Goal: Transaction & Acquisition: Obtain resource

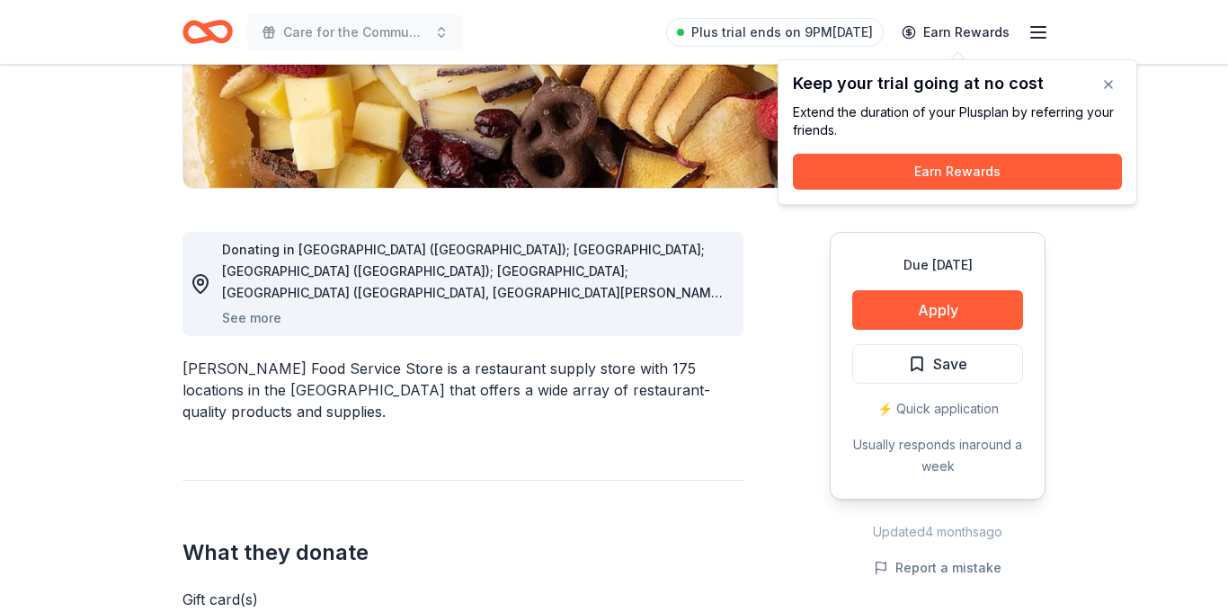
scroll to position [360, 0]
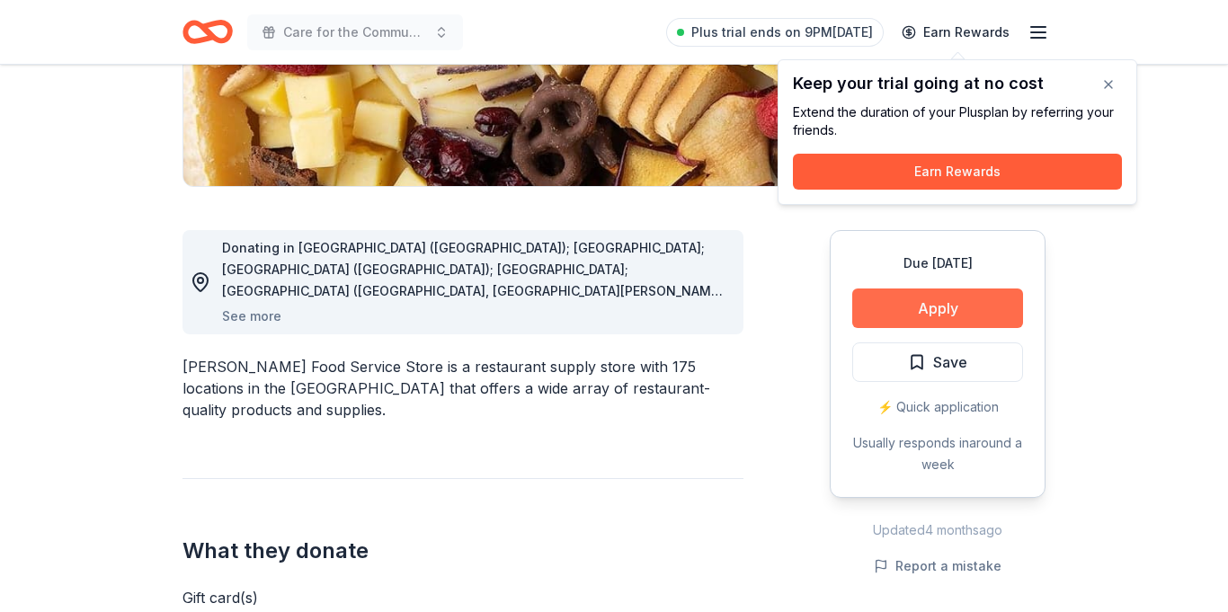
click at [933, 308] on button "Apply" at bounding box center [937, 309] width 171 height 40
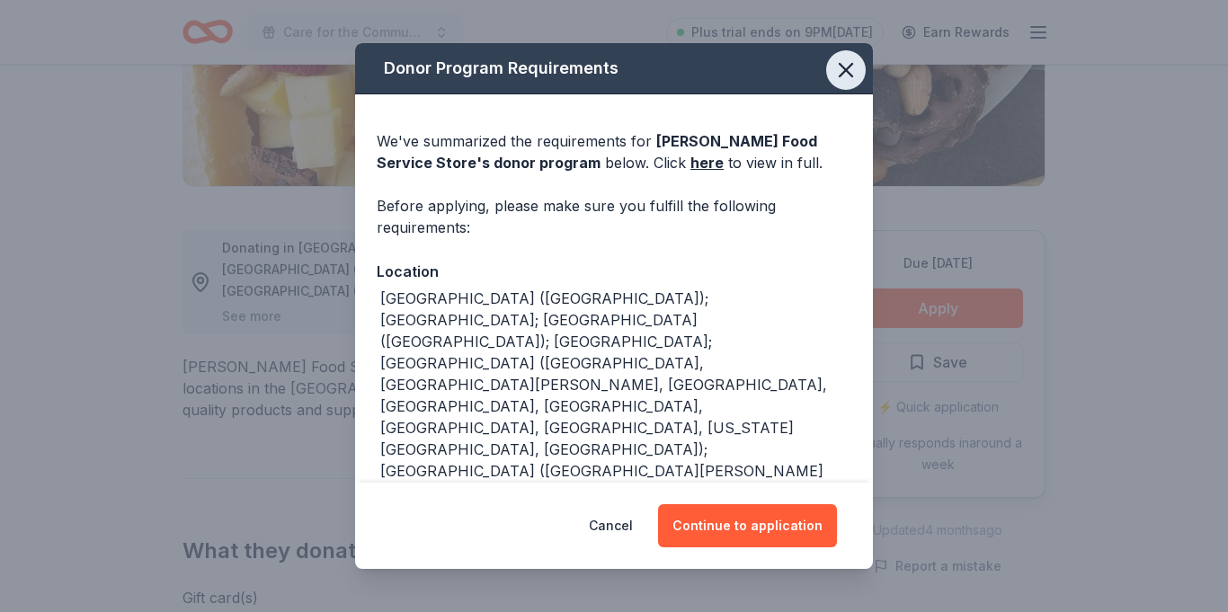
click at [846, 67] on icon "button" at bounding box center [845, 70] width 25 height 25
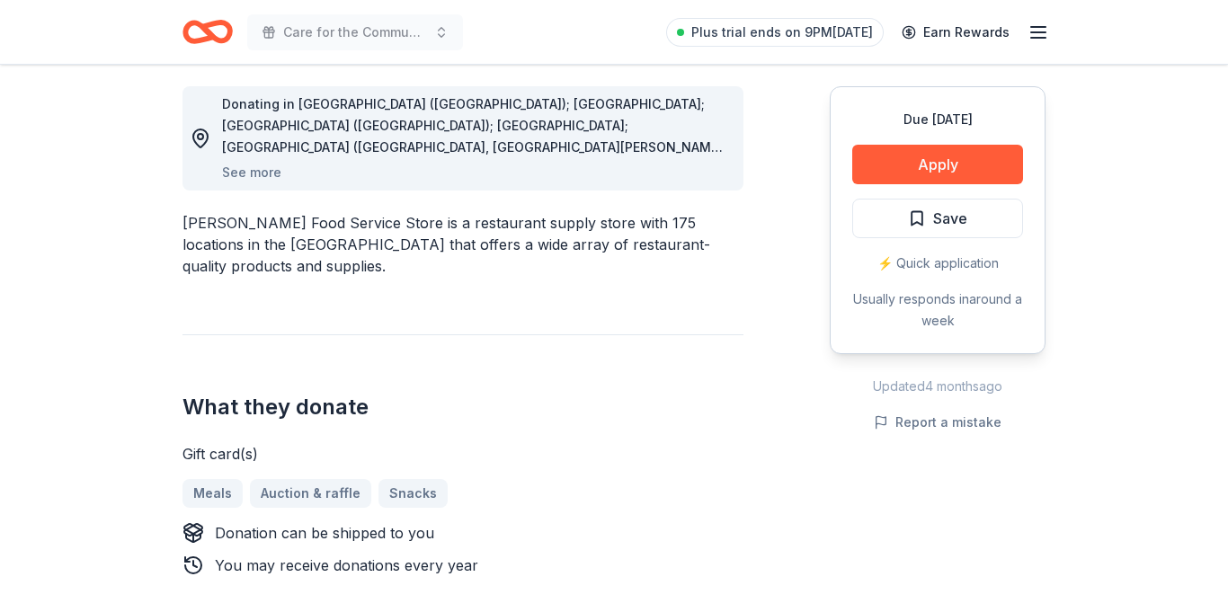
scroll to position [539, 0]
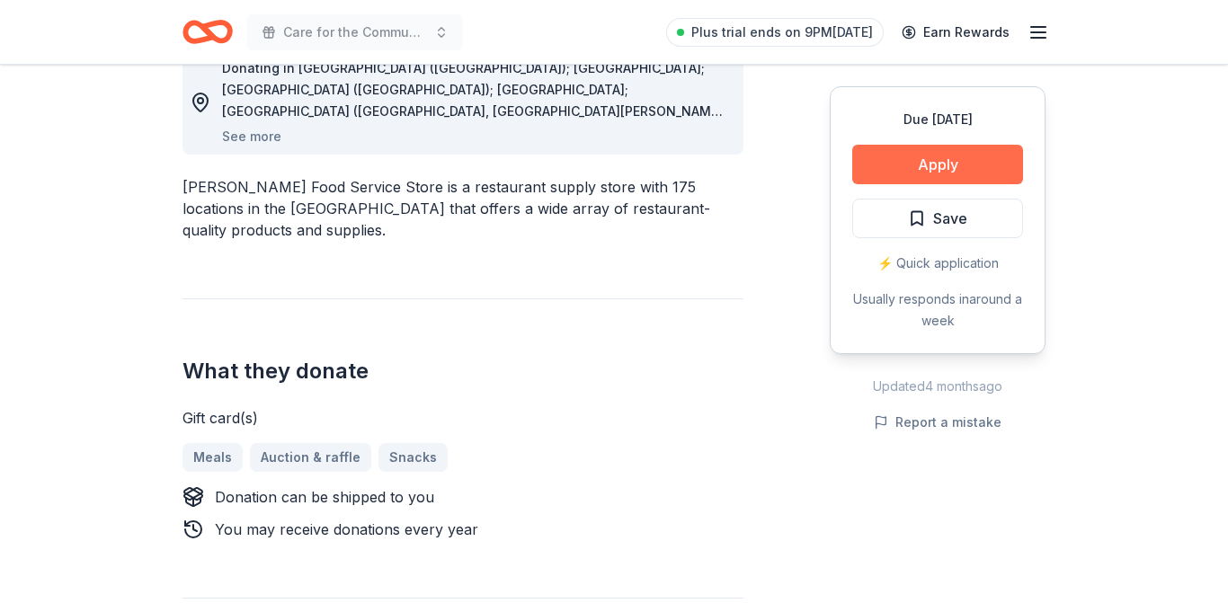
click at [917, 180] on button "Apply" at bounding box center [937, 165] width 171 height 40
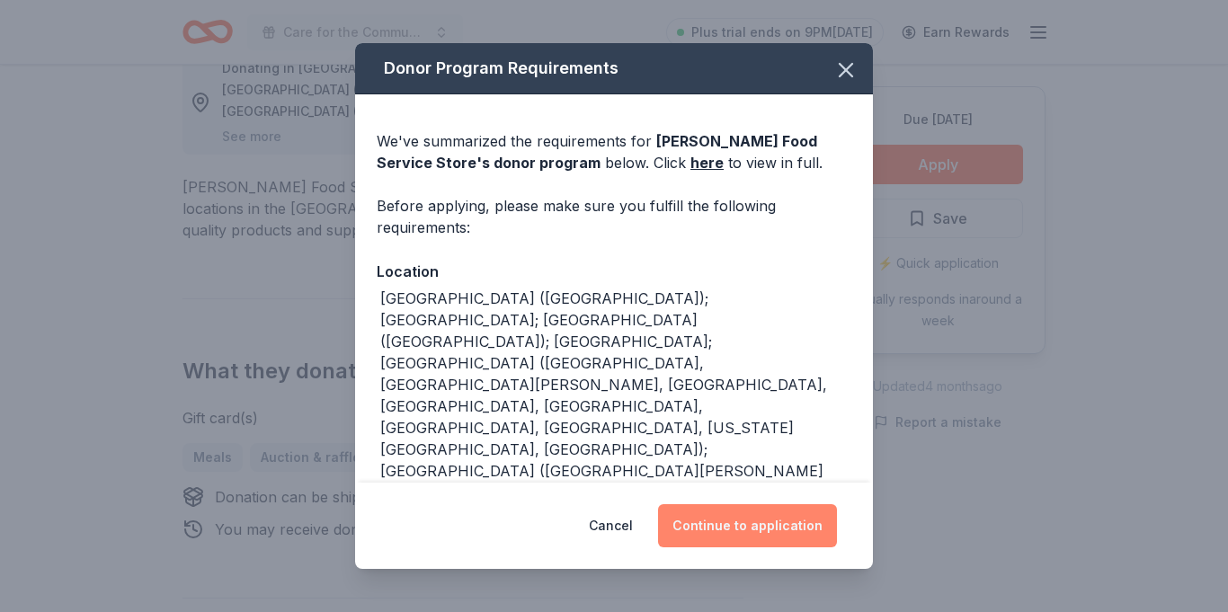
click at [797, 513] on button "Continue to application" at bounding box center [747, 525] width 179 height 43
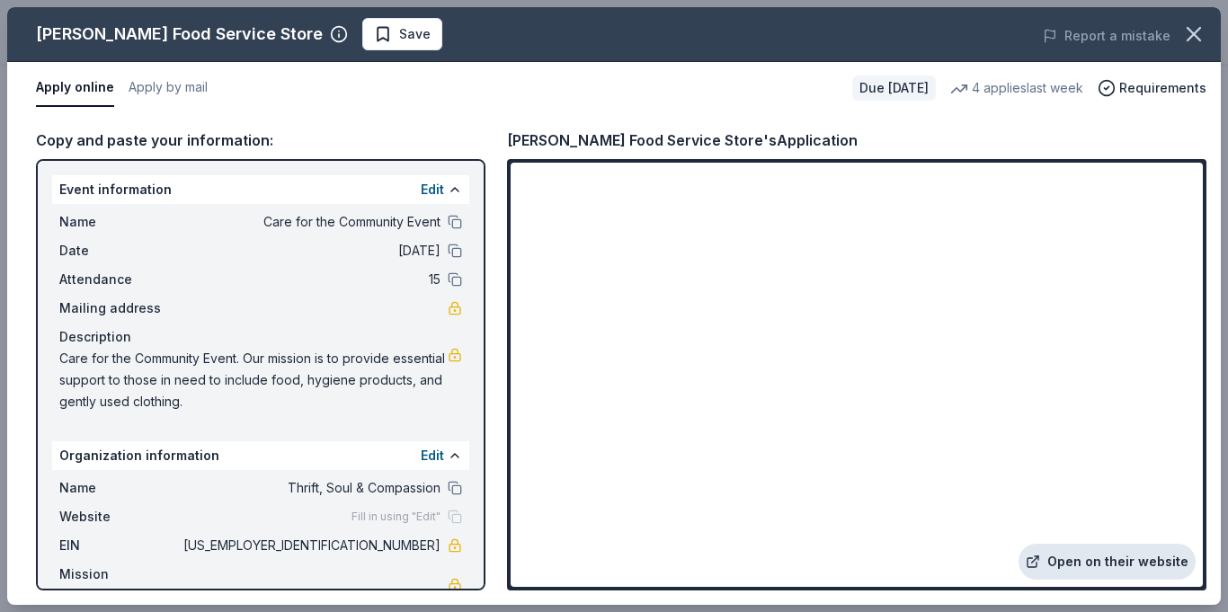
click at [1103, 564] on link "Open on their website" at bounding box center [1107, 562] width 177 height 36
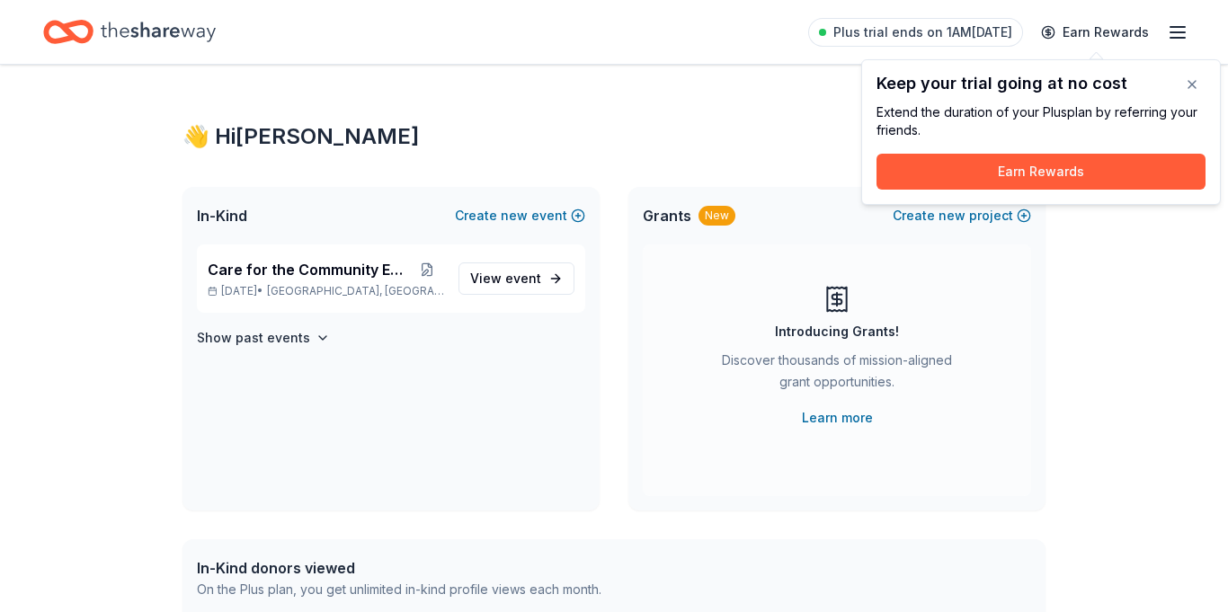
click at [1180, 27] on line "button" at bounding box center [1178, 27] width 14 height 0
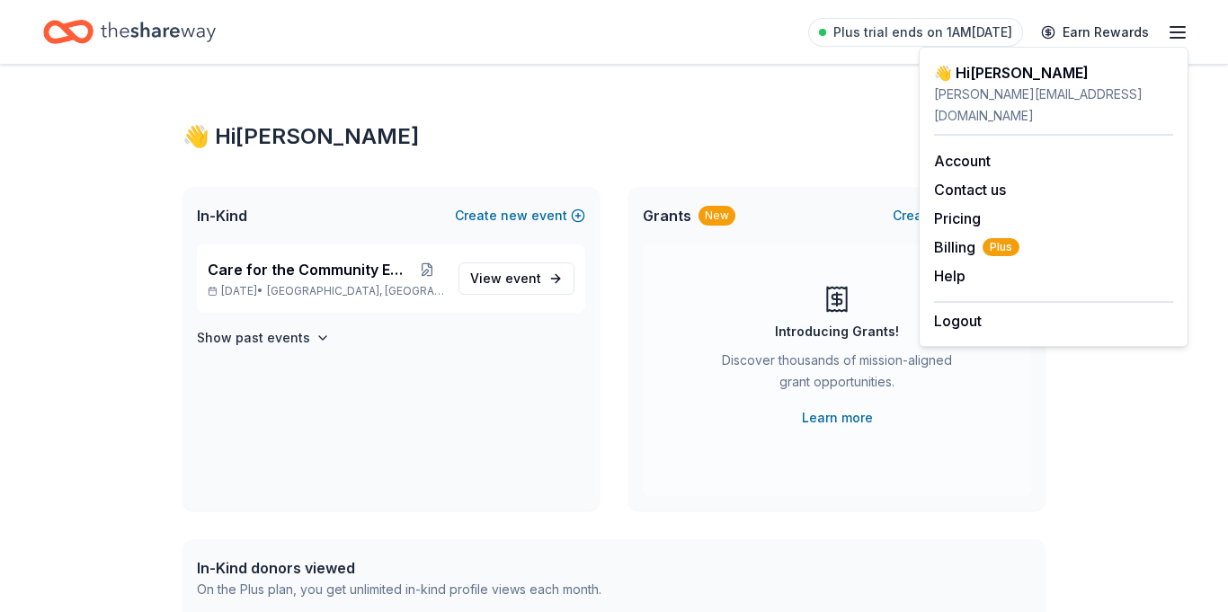
click at [1180, 27] on icon "button" at bounding box center [1178, 33] width 22 height 22
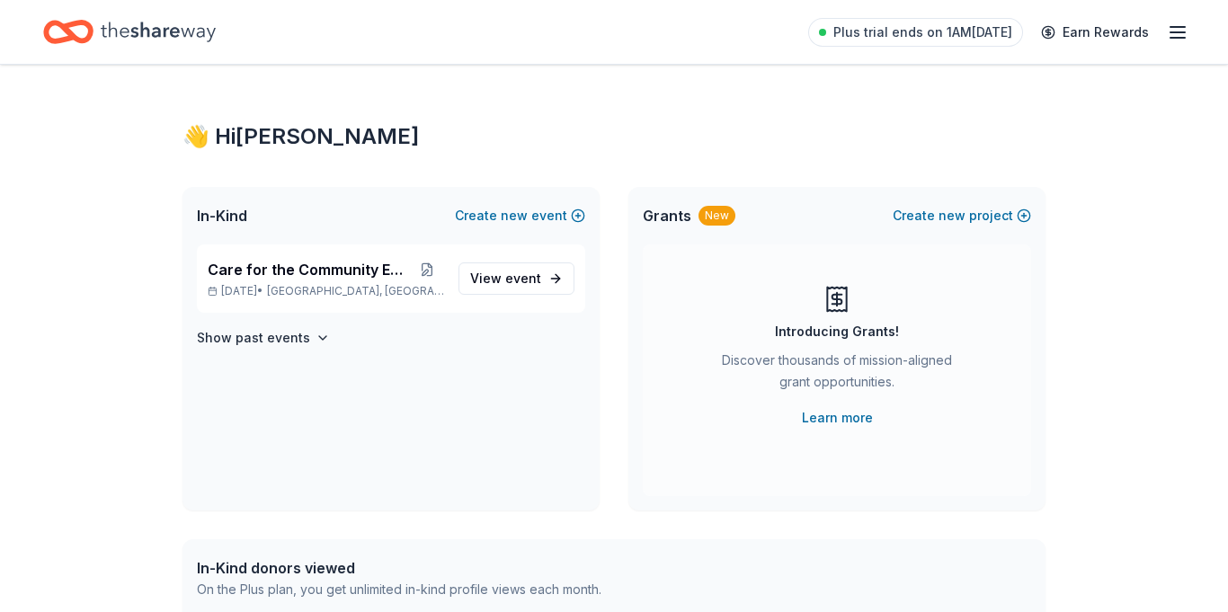
click at [133, 35] on icon "Home" at bounding box center [158, 32] width 115 height 20
click at [903, 31] on span "Plus trial ends on 1AM, 10/2" at bounding box center [922, 33] width 179 height 22
click at [474, 431] on div "Care for the Community Event Nov 22, 2025 • Tampa, FL View event Show past even…" at bounding box center [391, 378] width 417 height 266
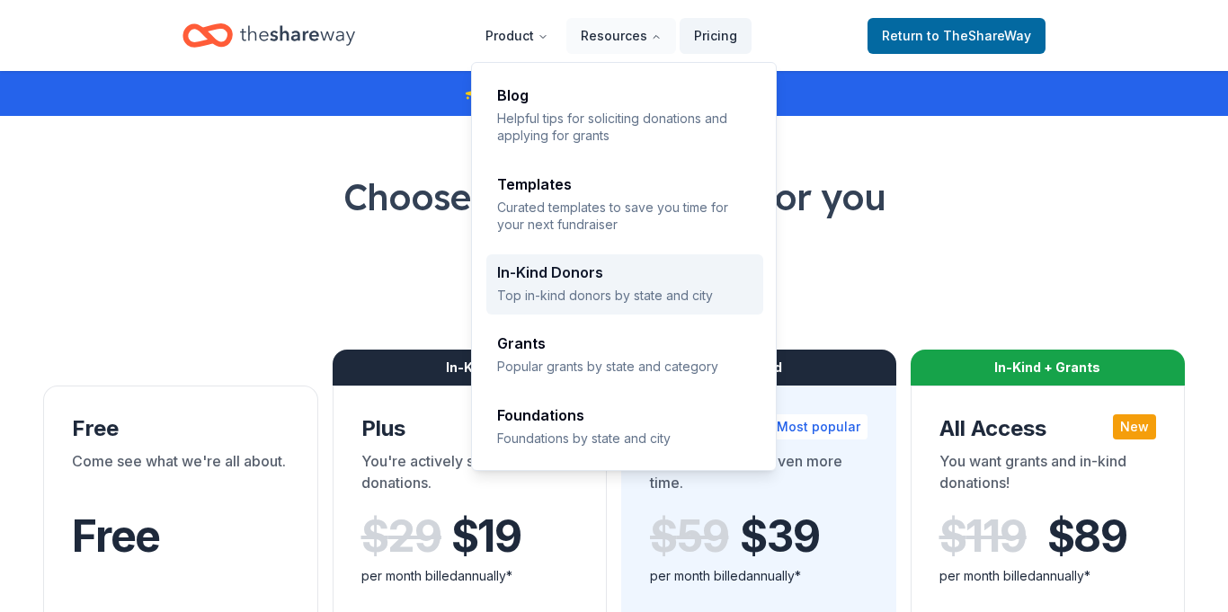
click at [573, 275] on div "In-Kind Donors" at bounding box center [624, 272] width 255 height 14
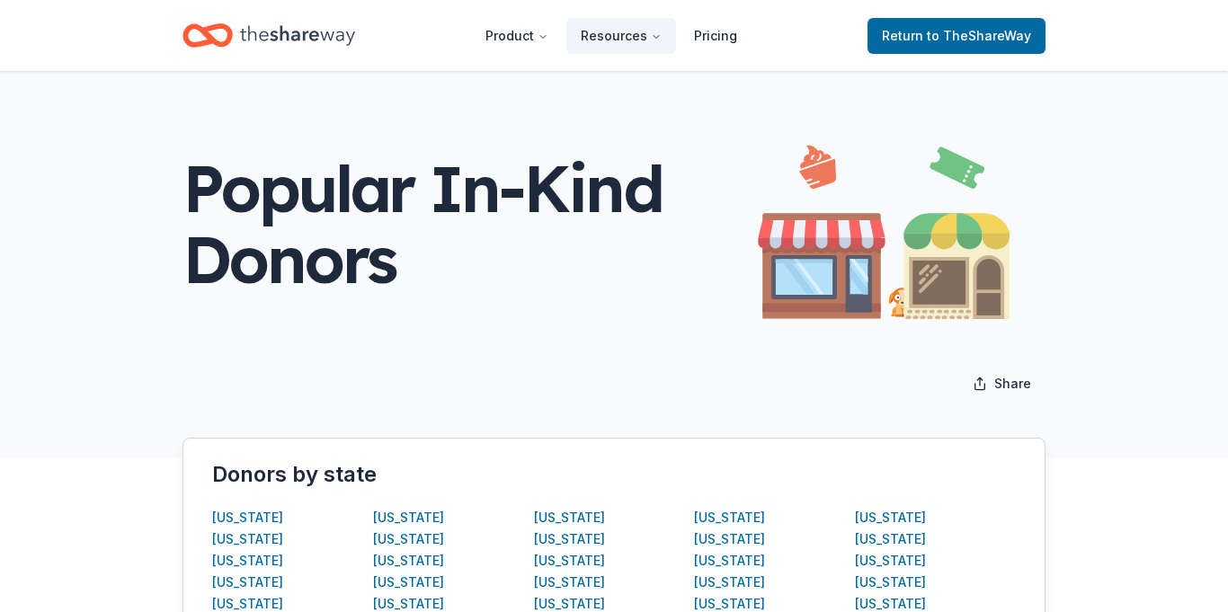
click at [521, 390] on div "Share" at bounding box center [614, 384] width 863 height 36
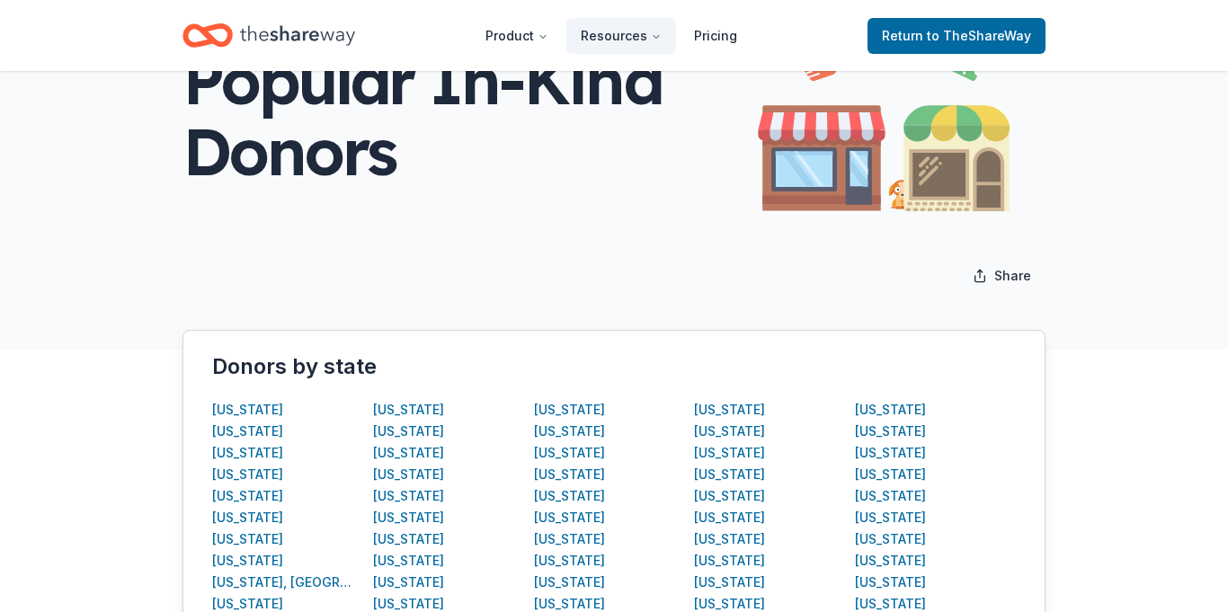
scroll to position [144, 0]
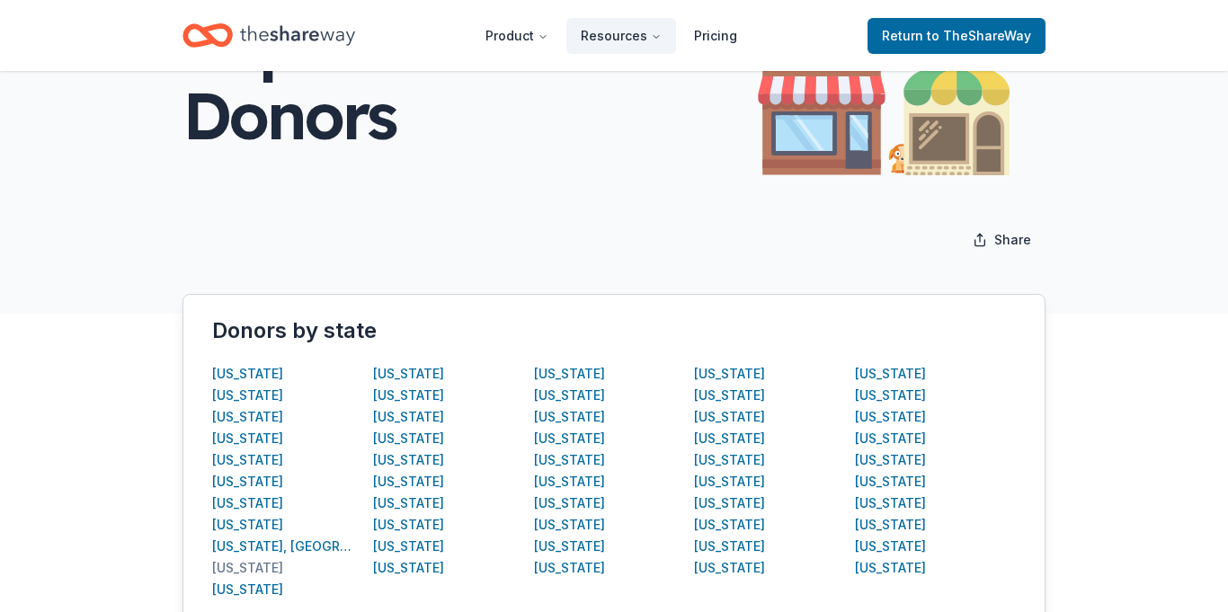
click at [239, 567] on div "Florida" at bounding box center [247, 568] width 71 height 22
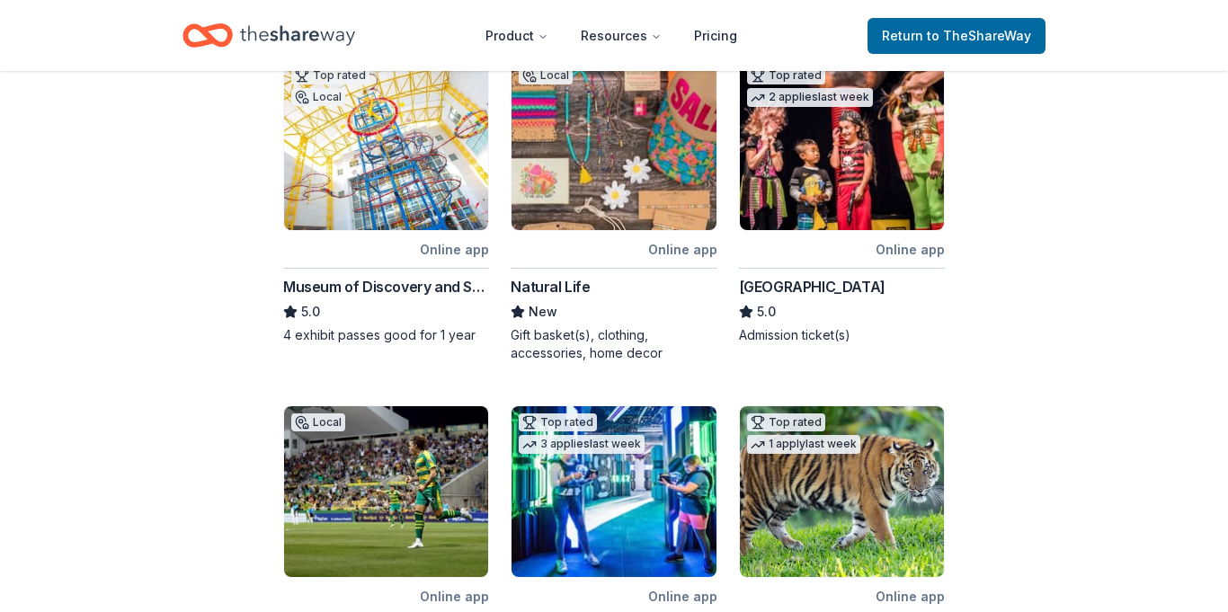
scroll to position [719, 0]
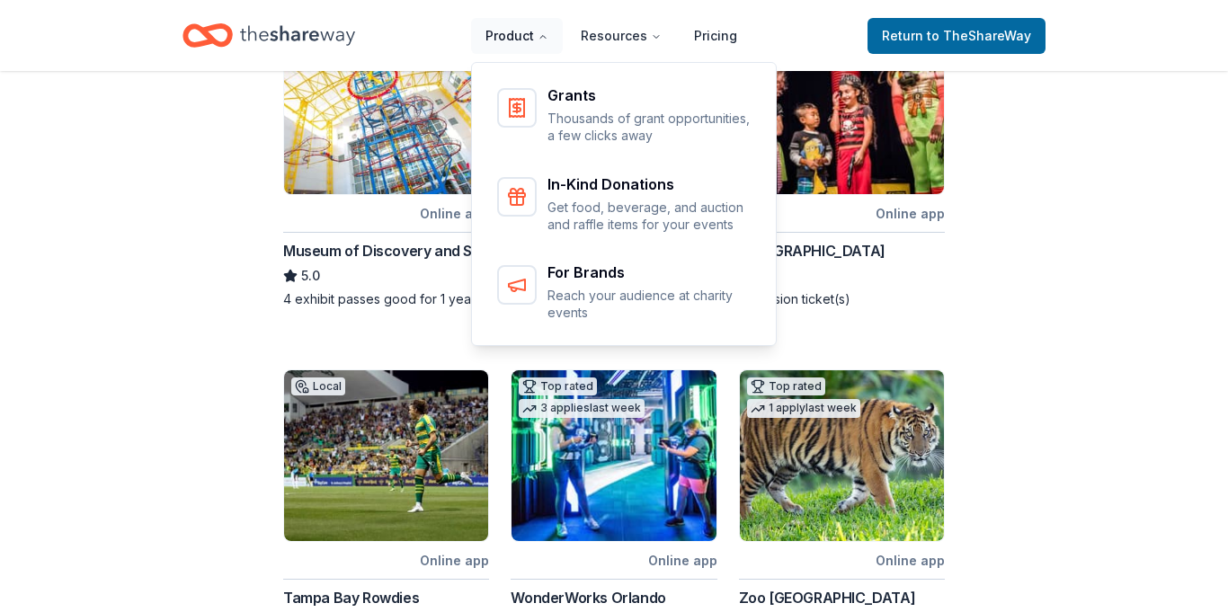
click at [548, 40] on icon "Main" at bounding box center [543, 36] width 11 height 11
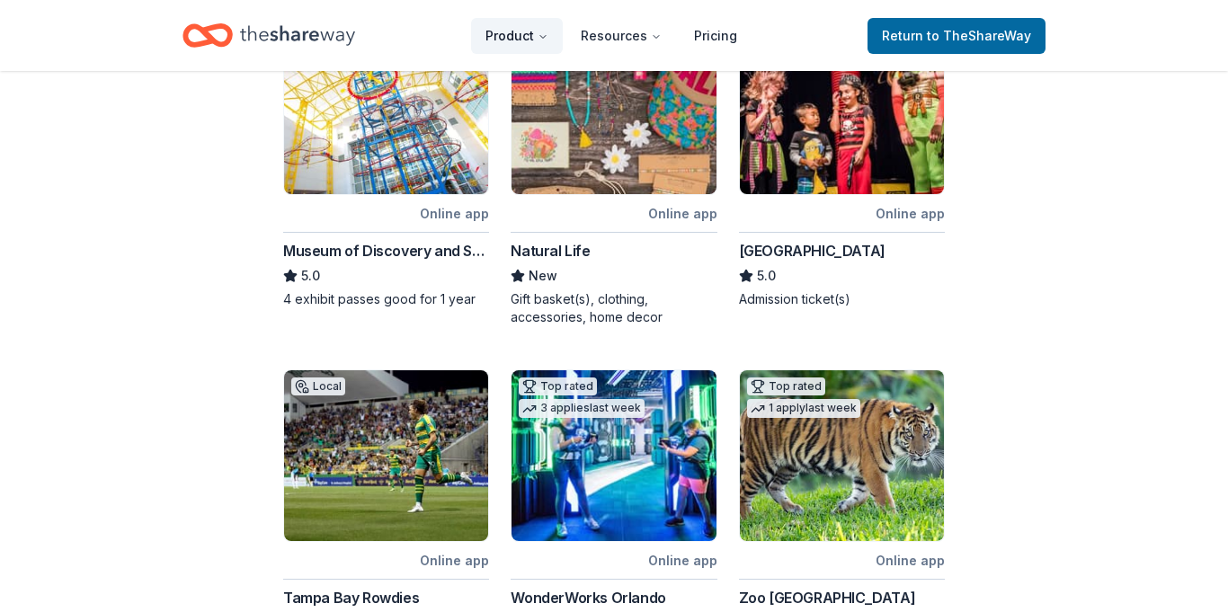
click at [550, 44] on button "Product" at bounding box center [517, 36] width 92 height 36
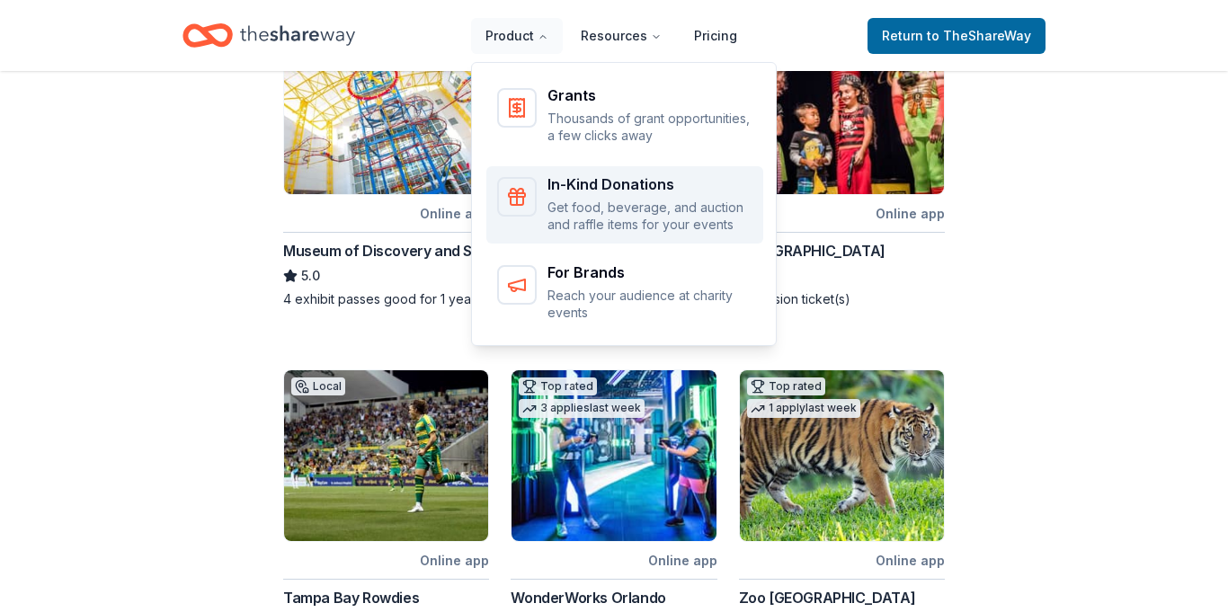
click at [605, 183] on div "In-Kind Donations" at bounding box center [650, 184] width 205 height 14
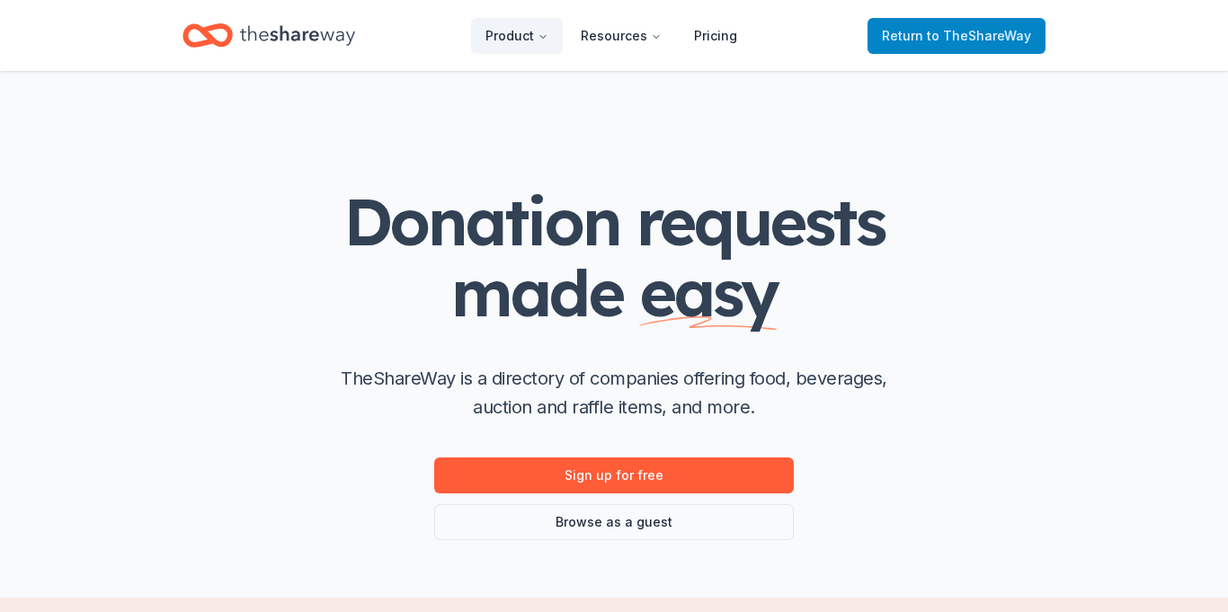
click at [920, 43] on span "Return to TheShareWay" at bounding box center [956, 36] width 149 height 22
